Goal: Task Accomplishment & Management: Complete application form

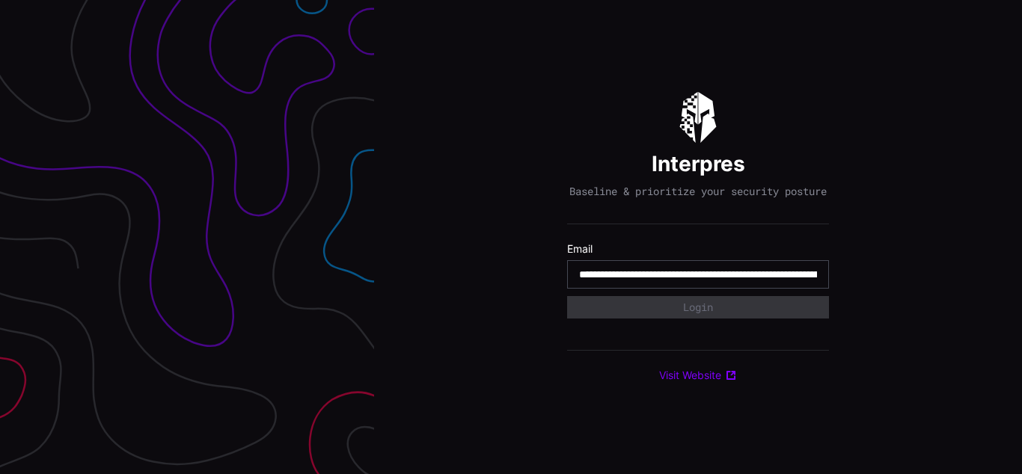
click at [698, 281] on input "**********" at bounding box center [698, 274] width 238 height 13
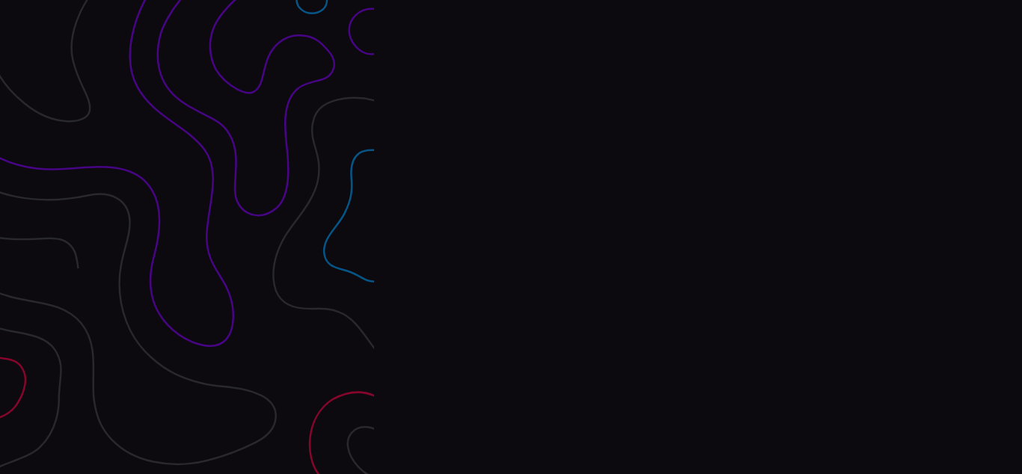
click at [511, 237] on div "Interpres Baseline & prioritize your security posture Email Login Visit Website" at bounding box center [698, 237] width 648 height 474
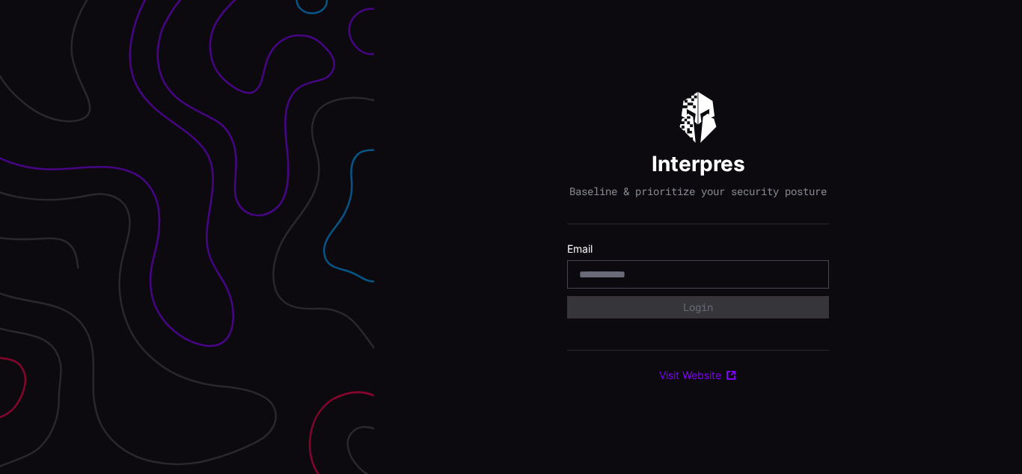
click at [511, 237] on div "Interpres Baseline & prioritize your security posture Email Login Visit Website" at bounding box center [698, 237] width 648 height 474
